Goal: Task Accomplishment & Management: Complete application form

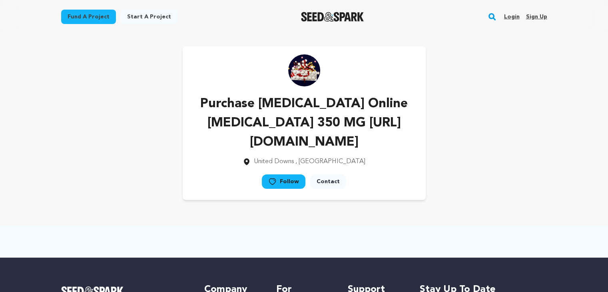
click at [532, 18] on link "Sign up" at bounding box center [535, 16] width 21 height 13
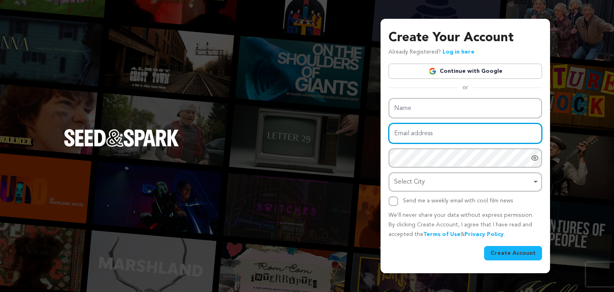
type input "[EMAIL_ADDRESS][DOMAIN_NAME]"
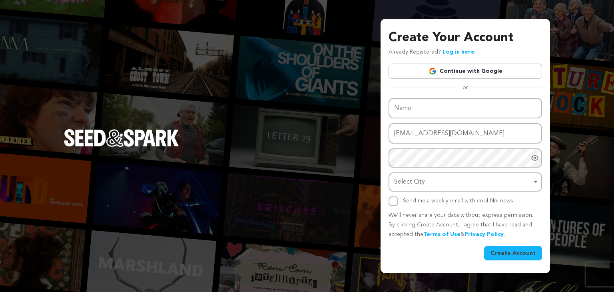
drag, startPoint x: 583, startPoint y: 35, endPoint x: 542, endPoint y: 63, distance: 49.5
click at [575, 39] on div "Create Your Account Already Registered? Log in here Continue with Google or eyJ…" at bounding box center [307, 146] width 614 height 292
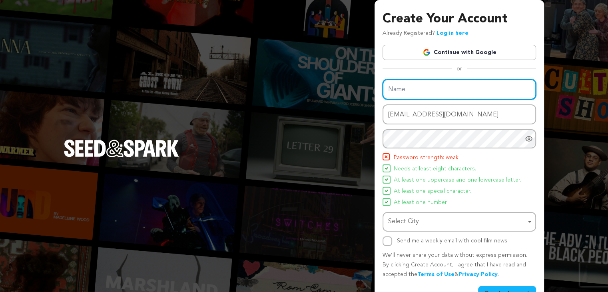
click at [398, 93] on input "Name" at bounding box center [458, 89] width 153 height 20
click at [405, 91] on input "Name" at bounding box center [458, 89] width 153 height 20
paste input "[MEDICAL_DATA] For Sale Online | [MEDICAL_DATA] For Sale Online"
type input "[MEDICAL_DATA] For Sale Online | [MEDICAL_DATA] For Sale Online"
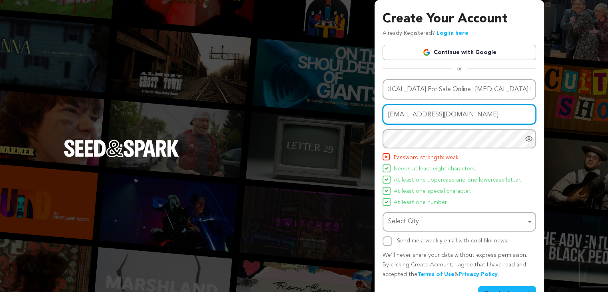
scroll to position [0, 0]
drag, startPoint x: 466, startPoint y: 116, endPoint x: 358, endPoint y: 123, distance: 108.5
click at [358, 123] on div "Create Your Account Already Registered? Log in here Continue with Google or eyJ…" at bounding box center [304, 156] width 608 height 313
click at [393, 120] on input "Email address" at bounding box center [458, 114] width 153 height 20
paste input "[EMAIL_ADDRESS][DOMAIN_NAME]"
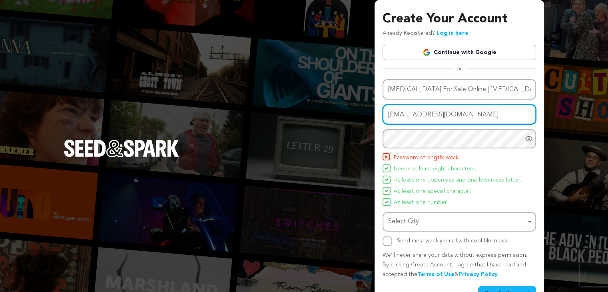
type input "[EMAIL_ADDRESS][DOMAIN_NAME]"
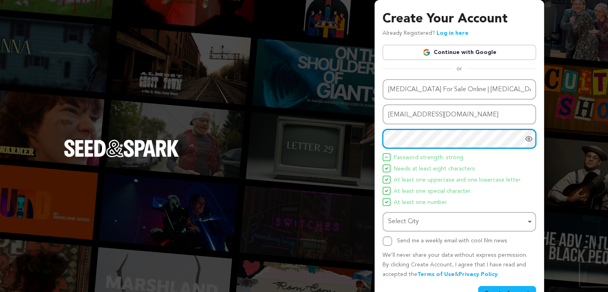
click at [397, 217] on div "Select City Remove item" at bounding box center [456, 222] width 137 height 12
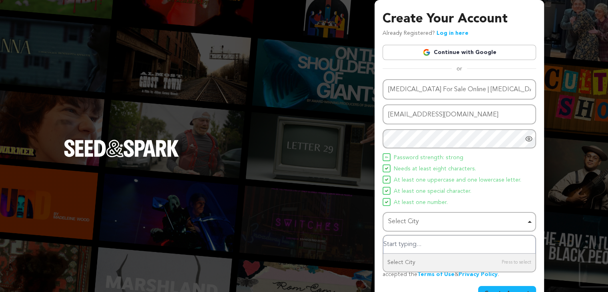
click at [397, 243] on input "Select City" at bounding box center [459, 244] width 152 height 18
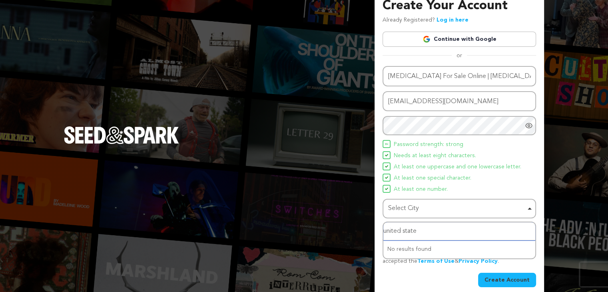
scroll to position [21, 0]
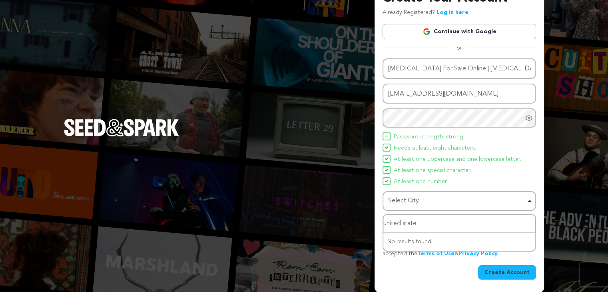
type input "united state"
click at [502, 271] on button "Create Account" at bounding box center [507, 272] width 58 height 14
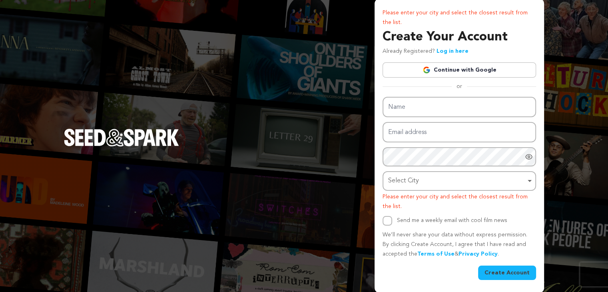
scroll to position [2, 0]
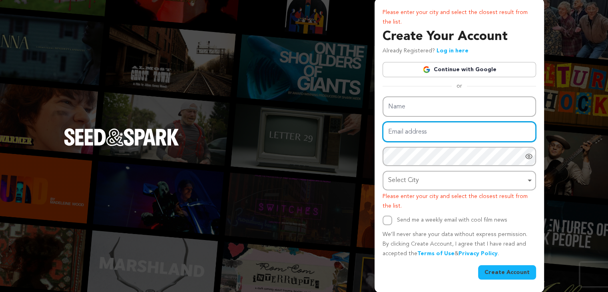
type input "bifeka9833@mardiek.com"
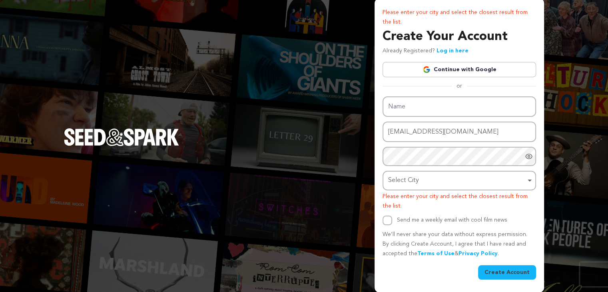
scroll to position [31, 0]
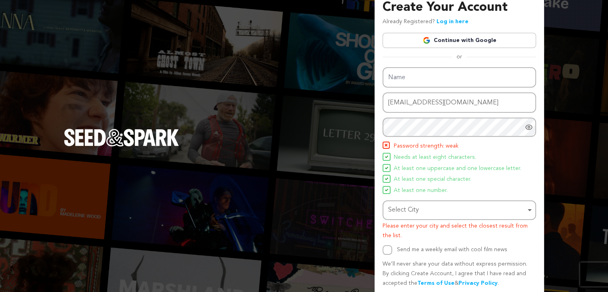
drag, startPoint x: 428, startPoint y: 182, endPoint x: 376, endPoint y: 189, distance: 52.0
click at [376, 189] on div "Please enter your city and select the closest result from the list. Create Your…" at bounding box center [458, 145] width 169 height 352
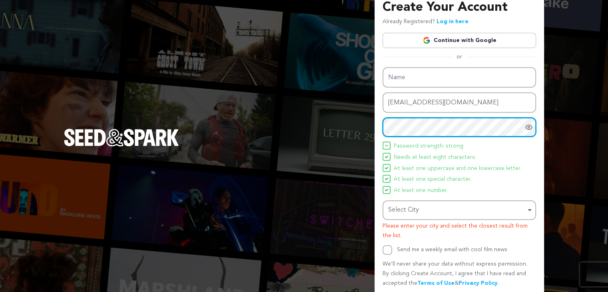
click at [408, 213] on div "Select City Remove item" at bounding box center [456, 210] width 137 height 12
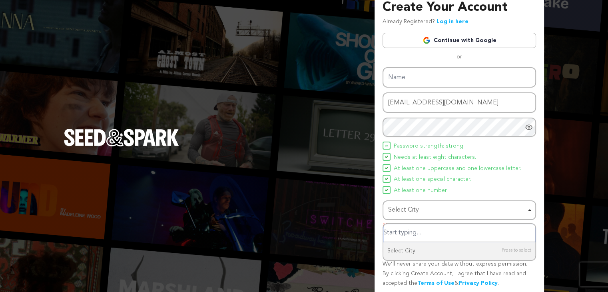
click at [410, 232] on input "Select City" at bounding box center [459, 233] width 152 height 18
type input "united stated"
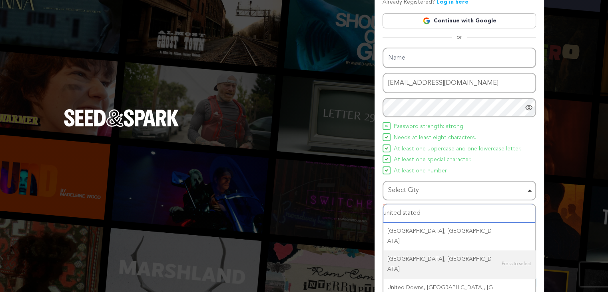
scroll to position [60, 0]
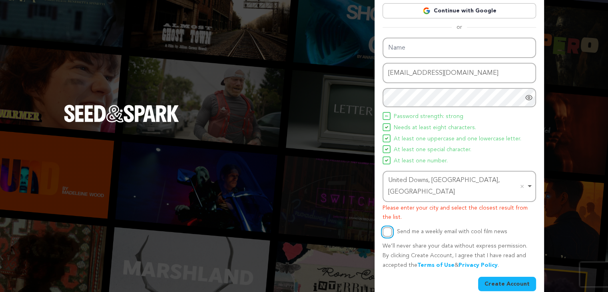
click at [387, 227] on input "Send me a weekly email with cool film news" at bounding box center [387, 232] width 10 height 10
checkbox input "true"
click at [507, 276] on button "Create Account" at bounding box center [507, 283] width 58 height 14
